Goal: Obtain resource: Obtain resource

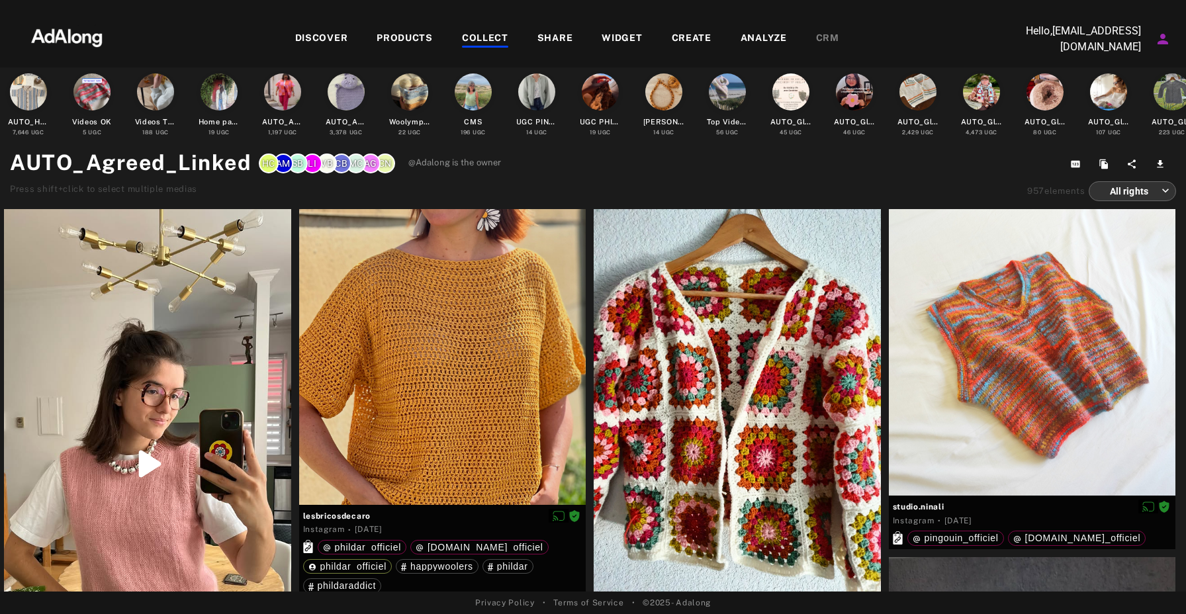
click at [316, 38] on div "DISCOVER" at bounding box center [321, 39] width 53 height 16
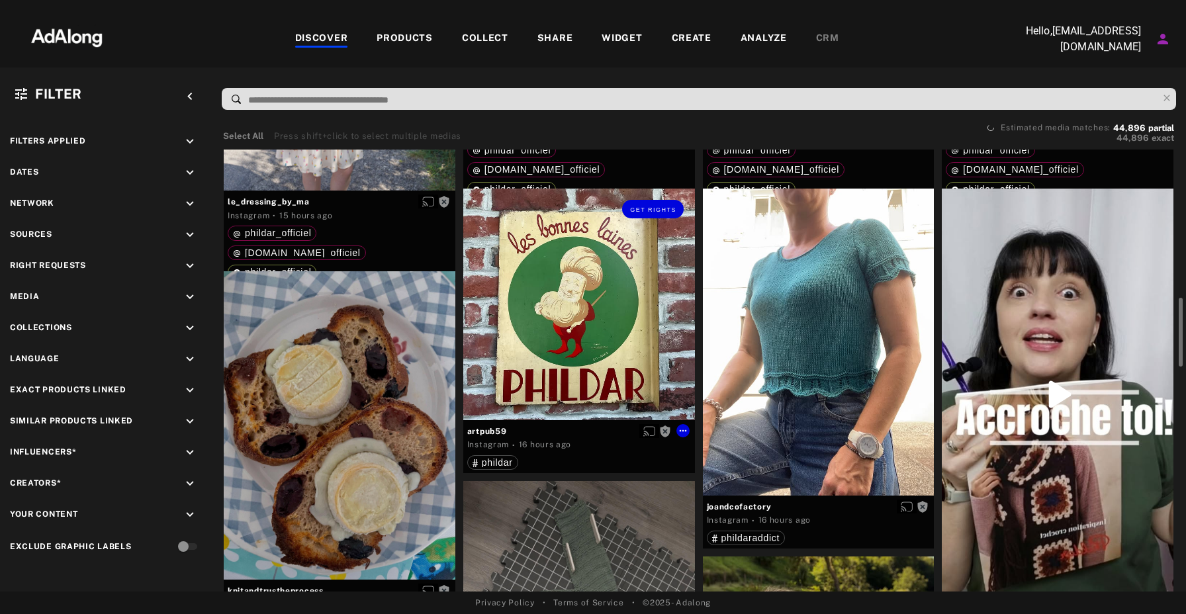
scroll to position [770, 0]
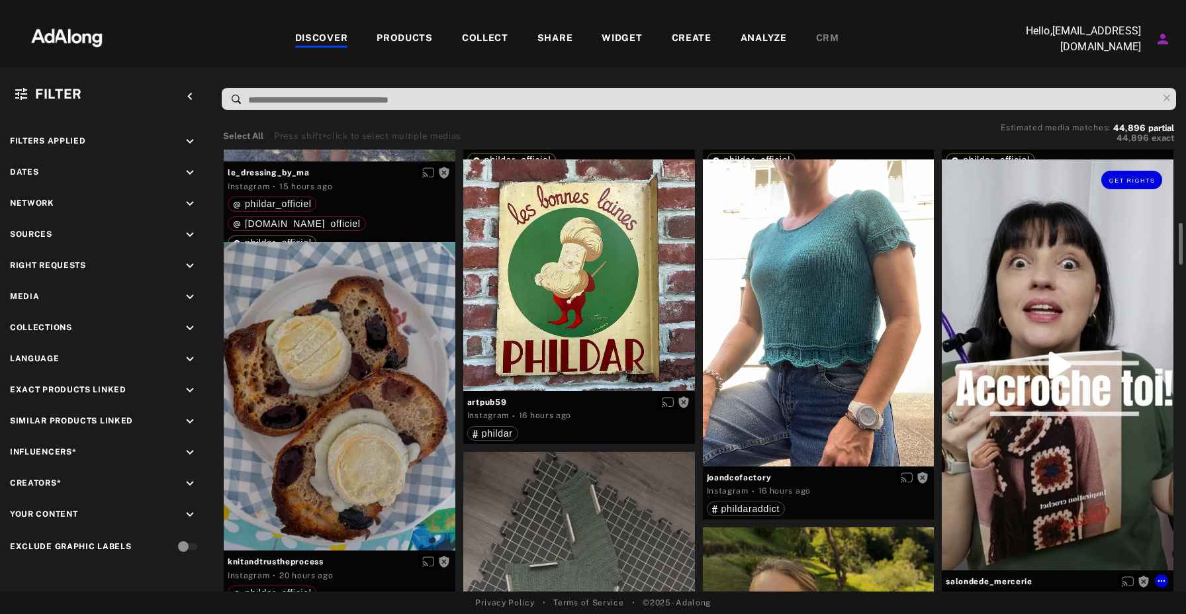
click at [1075, 324] on div "Get rights" at bounding box center [1058, 365] width 232 height 412
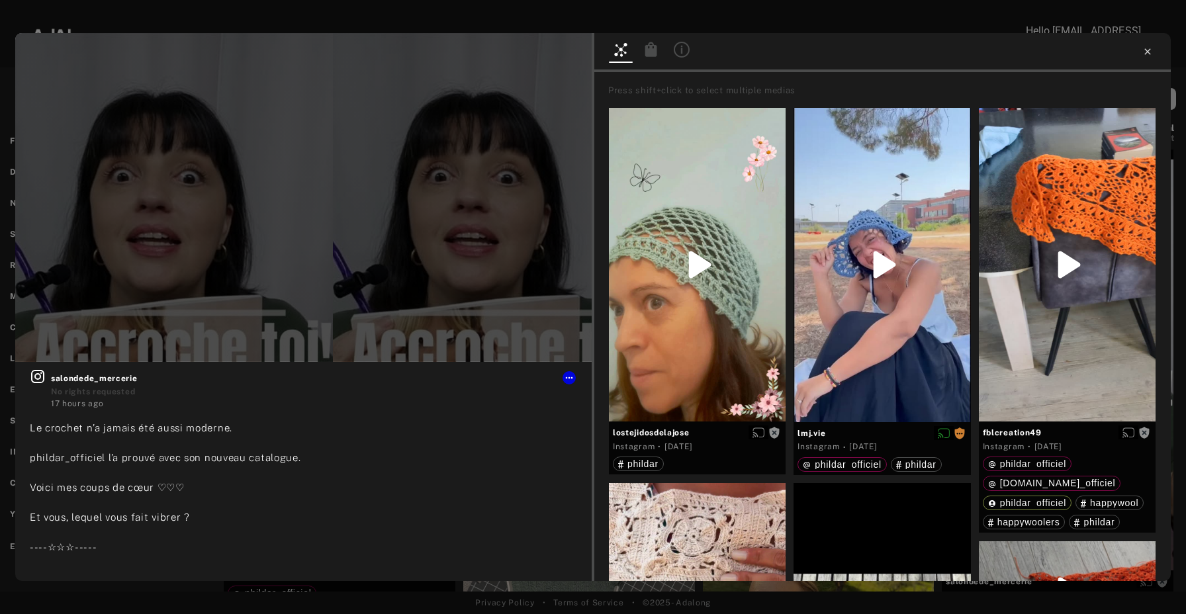
click at [1149, 56] on icon at bounding box center [1147, 51] width 11 height 11
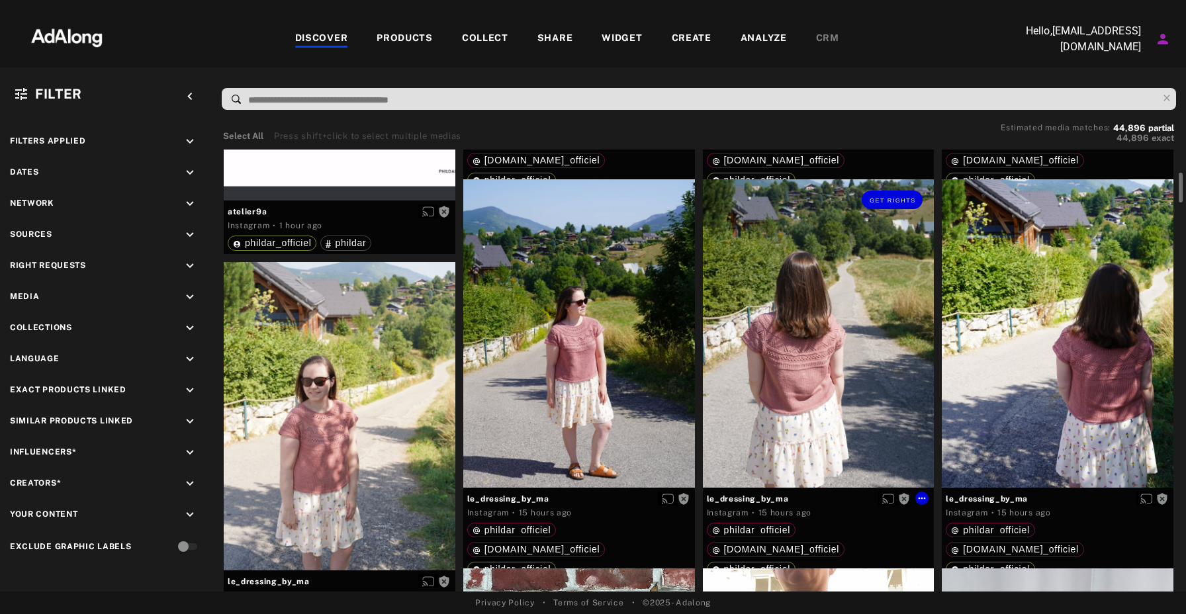
scroll to position [362, 0]
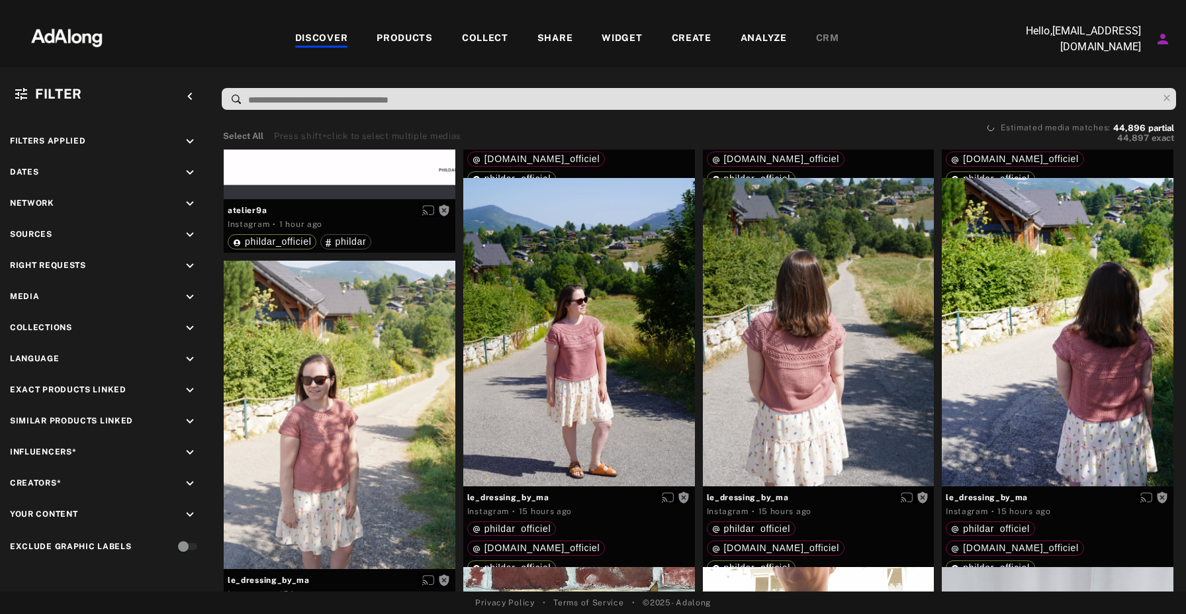
click at [318, 35] on div "DISCOVER" at bounding box center [321, 39] width 53 height 16
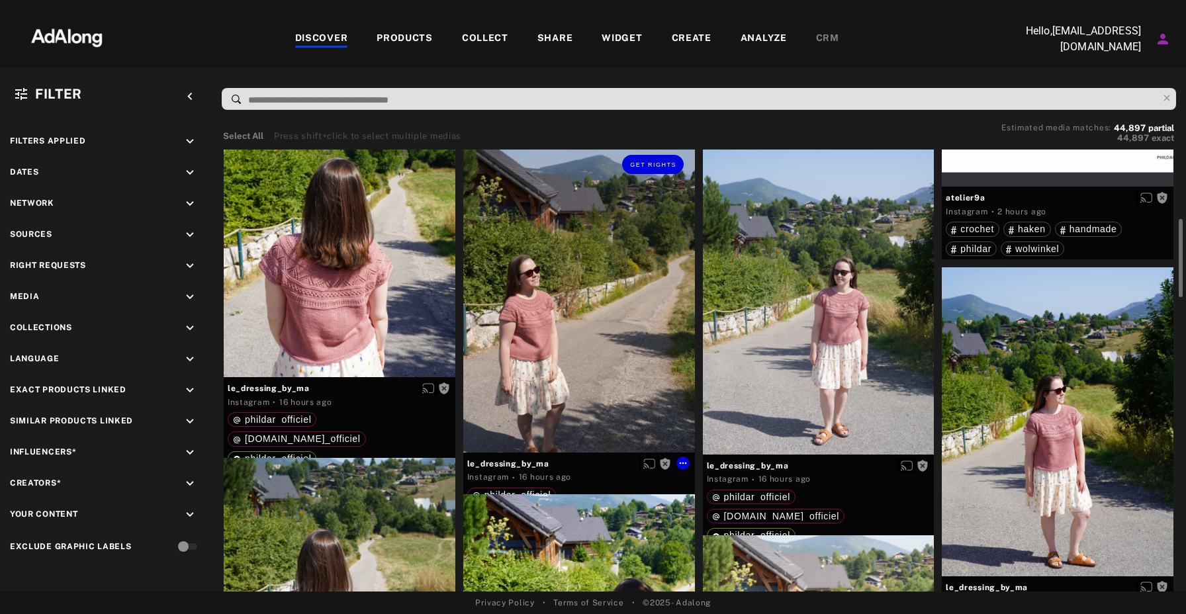
scroll to position [374, 0]
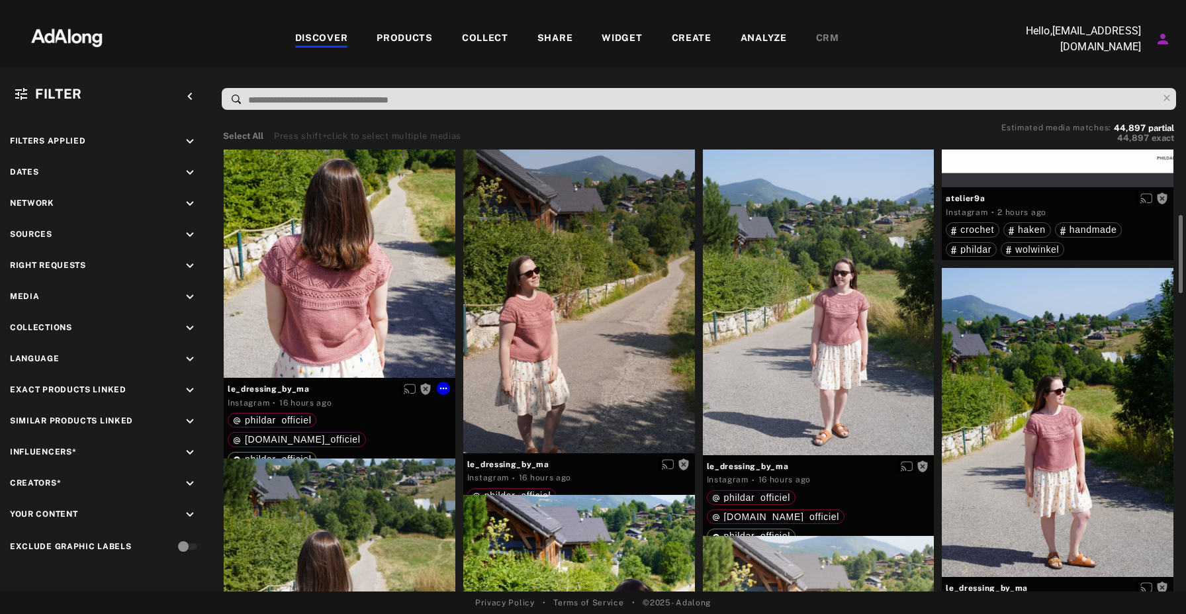
click at [371, 244] on div "Get rights" at bounding box center [340, 223] width 232 height 308
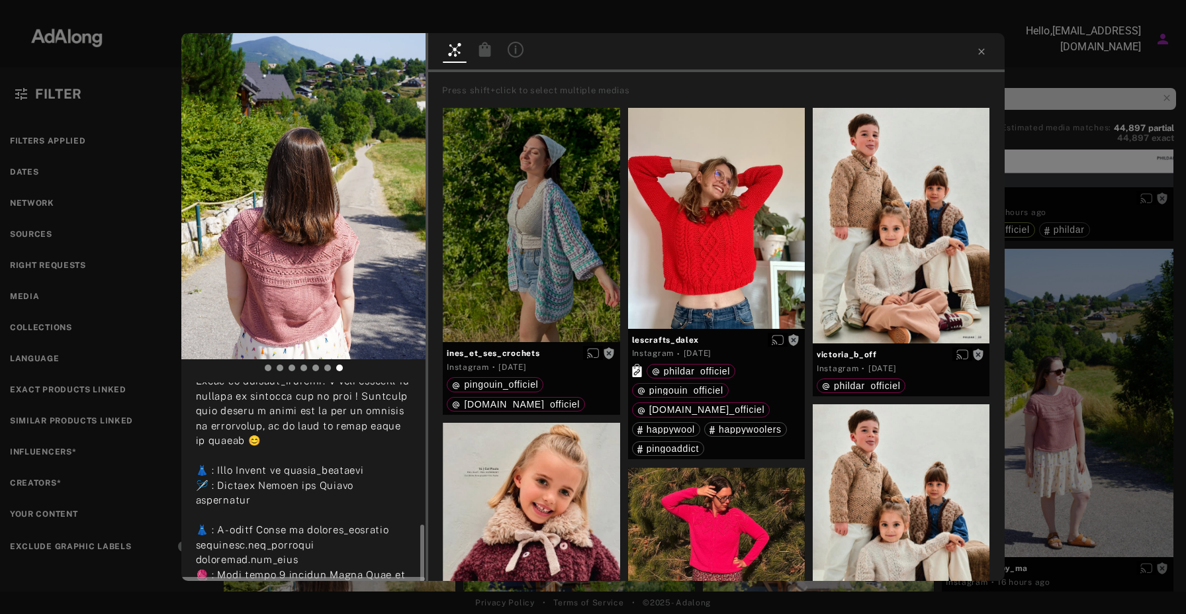
scroll to position [479, 0]
click at [392, 51] on span "Get rights" at bounding box center [384, 54] width 46 height 7
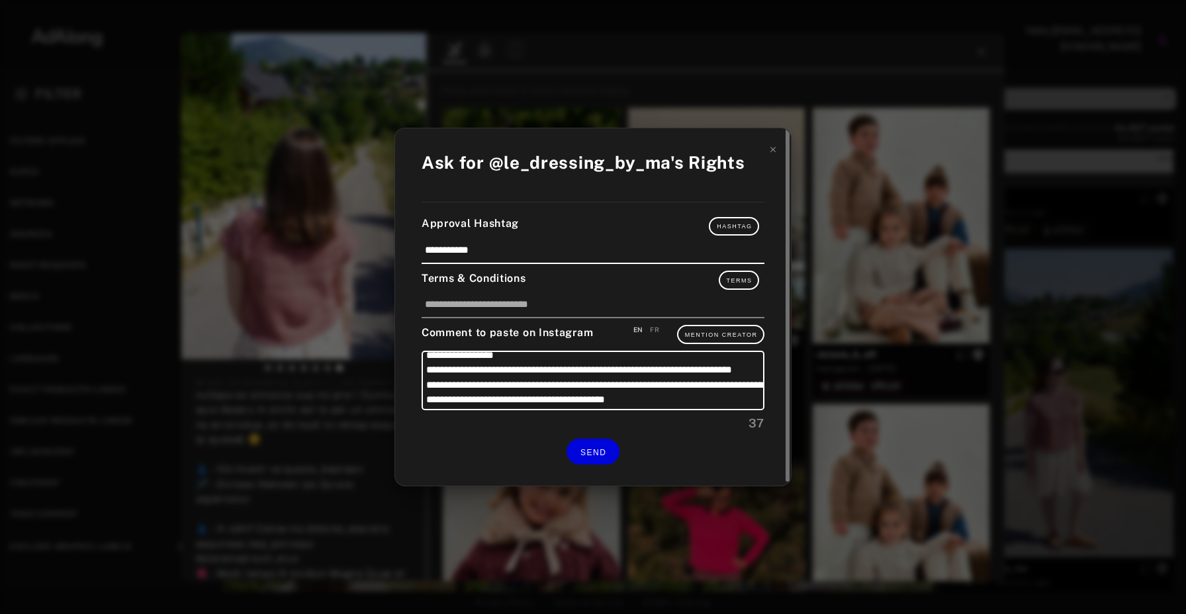
scroll to position [13, 0]
click at [655, 329] on div "FR" at bounding box center [654, 330] width 9 height 10
type textarea "**********"
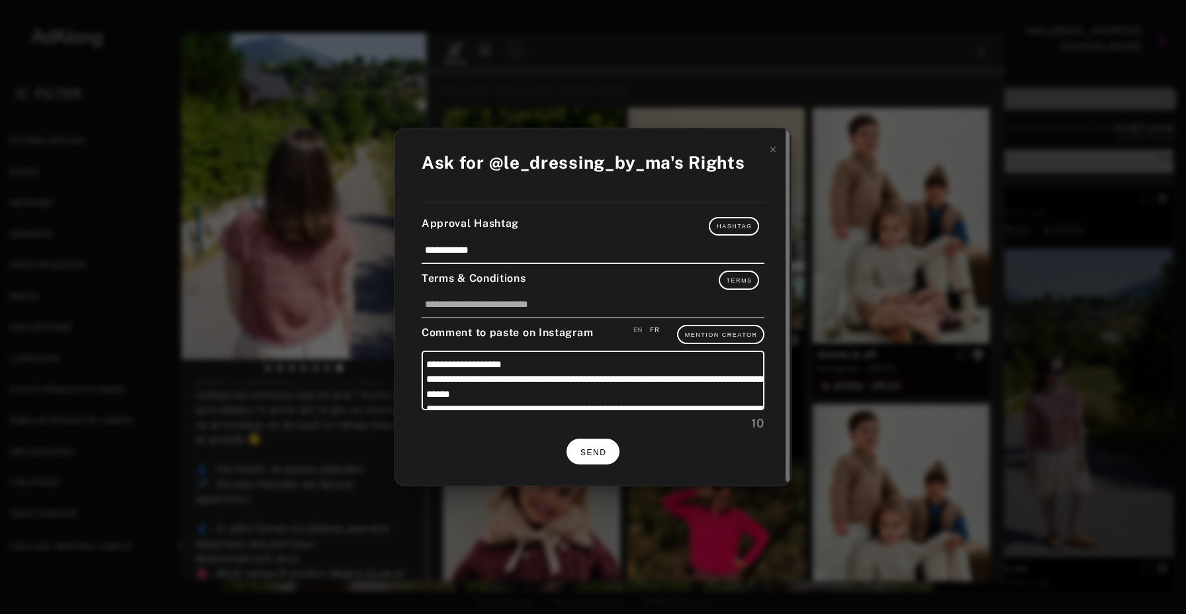
click at [592, 442] on button "SEND" at bounding box center [592, 452] width 53 height 26
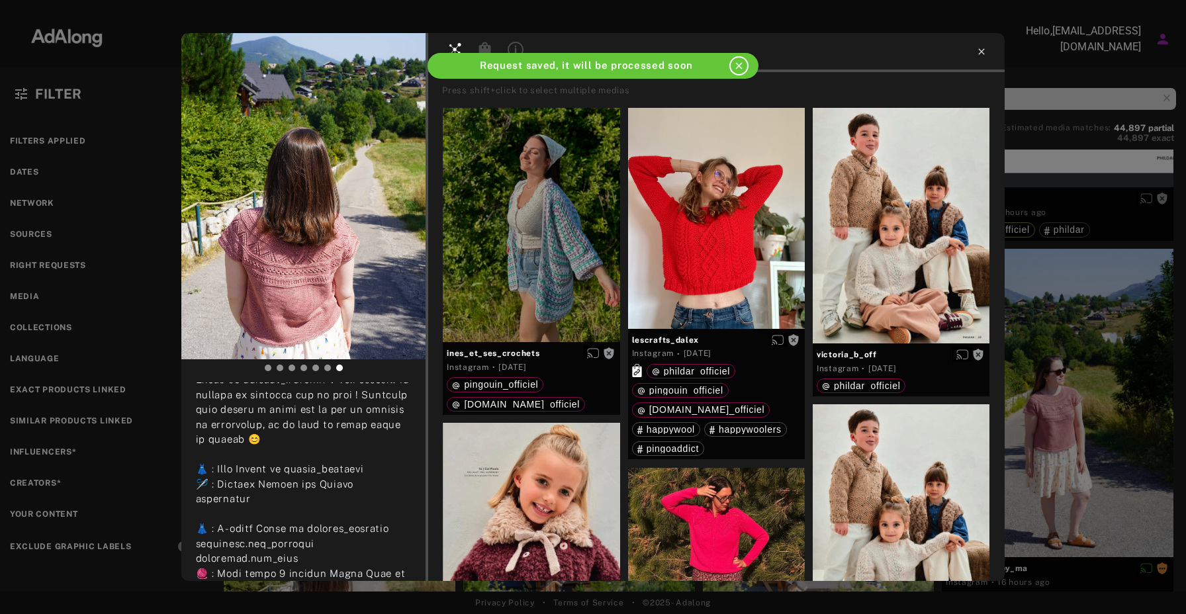
click at [981, 53] on icon at bounding box center [981, 51] width 11 height 11
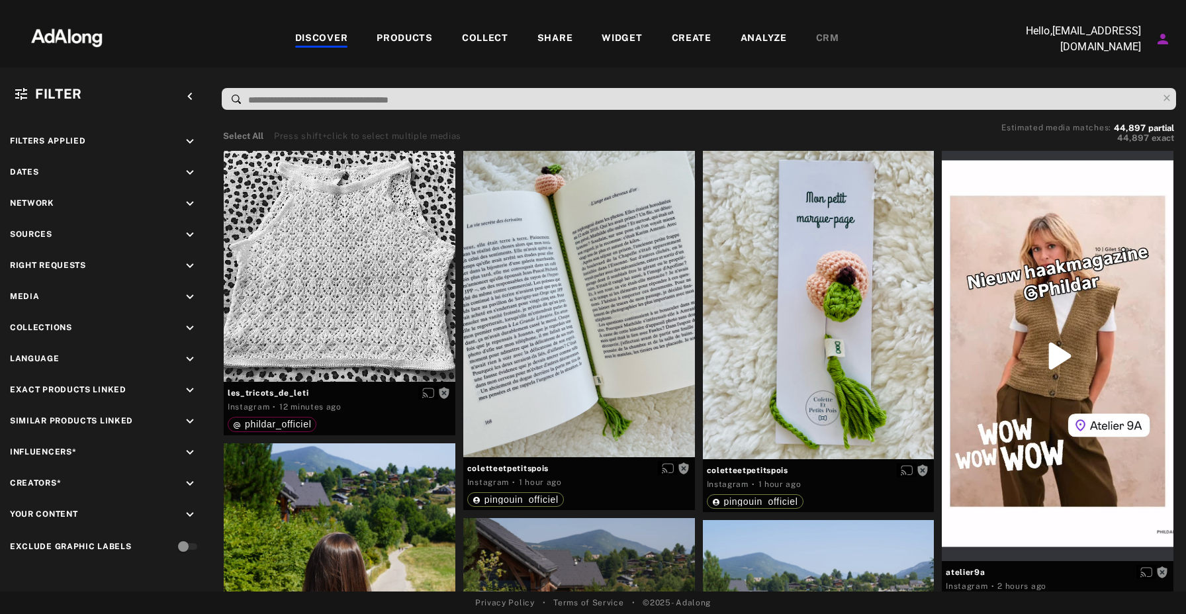
click at [330, 38] on div "DISCOVER" at bounding box center [321, 39] width 53 height 16
click at [484, 42] on div "COLLECT" at bounding box center [485, 39] width 46 height 16
